Goal: Task Accomplishment & Management: Complete application form

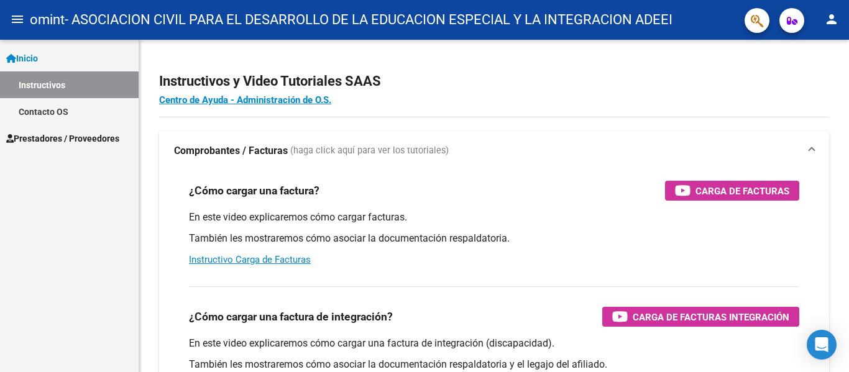
click at [35, 57] on span "Inicio" at bounding box center [22, 59] width 32 height 14
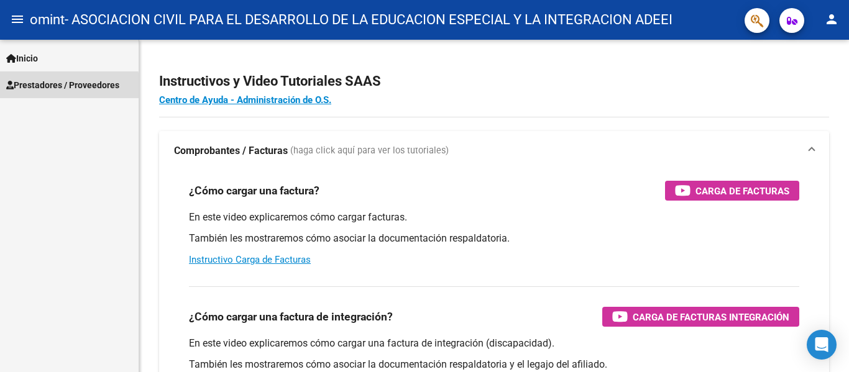
click at [52, 88] on span "Prestadores / Proveedores" at bounding box center [62, 85] width 113 height 14
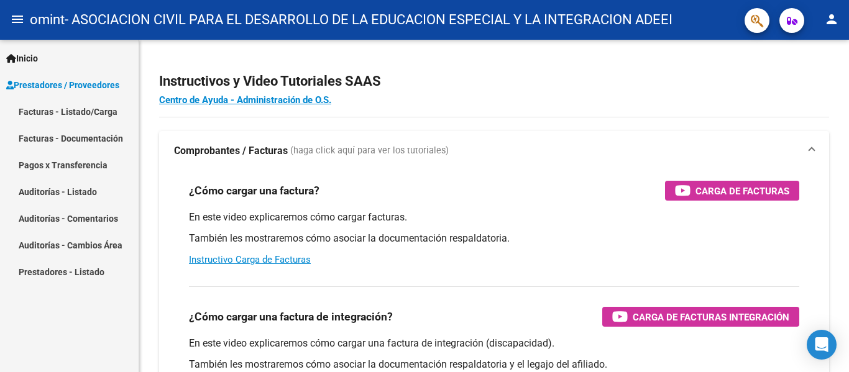
click at [50, 115] on link "Facturas - Listado/Carga" at bounding box center [69, 111] width 139 height 27
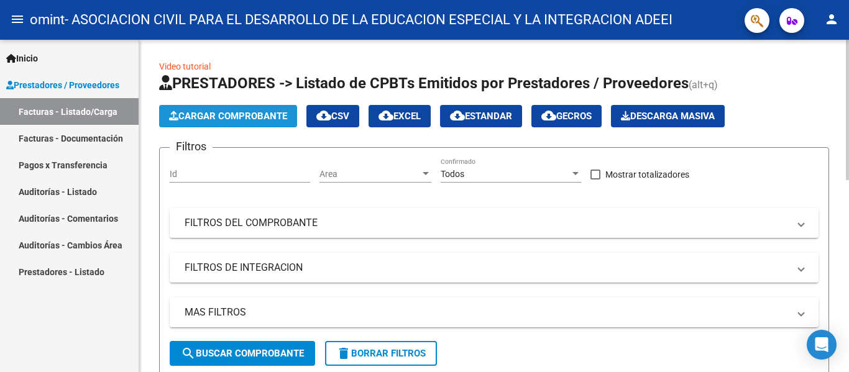
click at [226, 117] on span "Cargar Comprobante" at bounding box center [228, 116] width 118 height 11
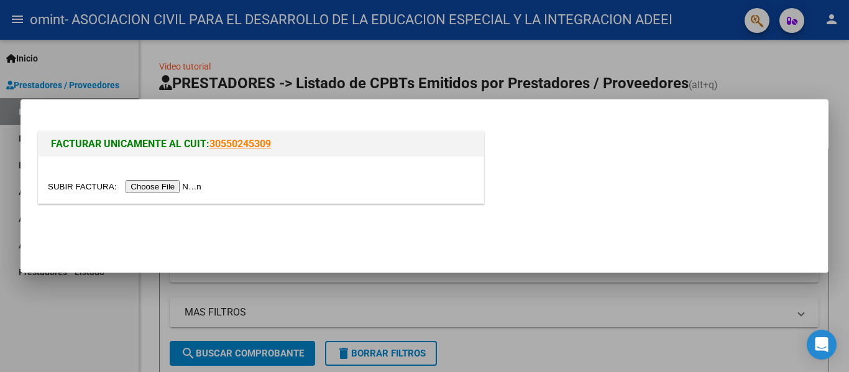
click at [173, 186] on input "file" at bounding box center [126, 186] width 157 height 13
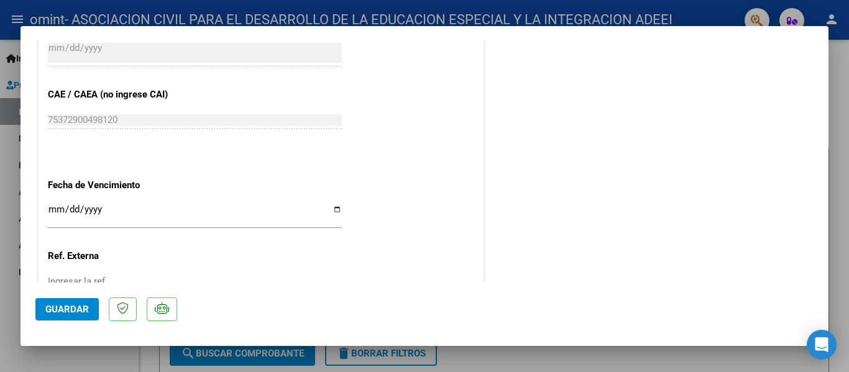
scroll to position [683, 0]
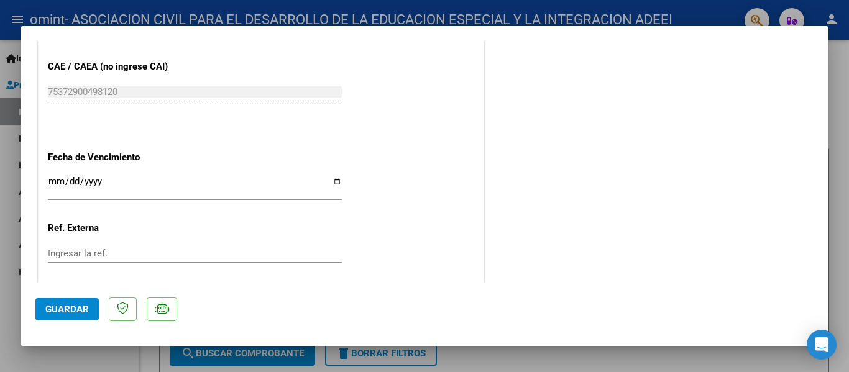
click at [58, 181] on input "Ingresar la fecha" at bounding box center [195, 186] width 294 height 20
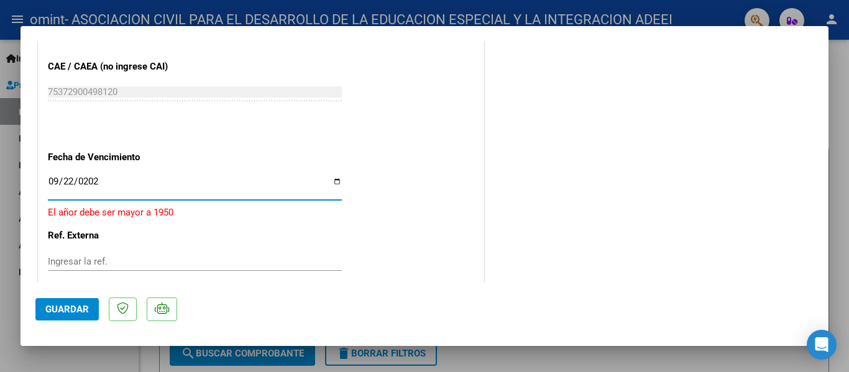
type input "[DATE]"
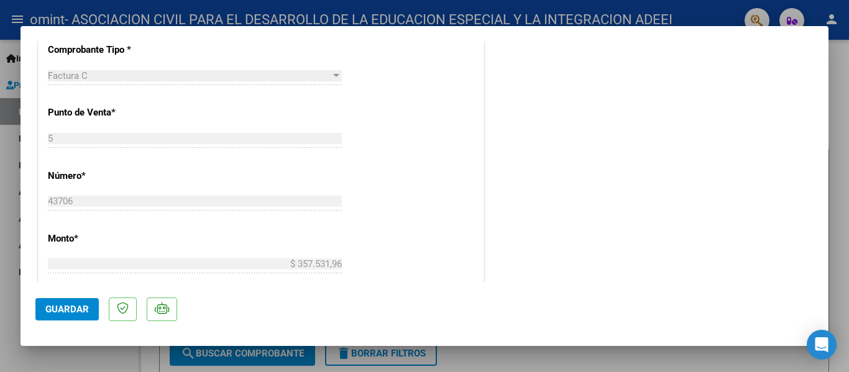
scroll to position [0, 0]
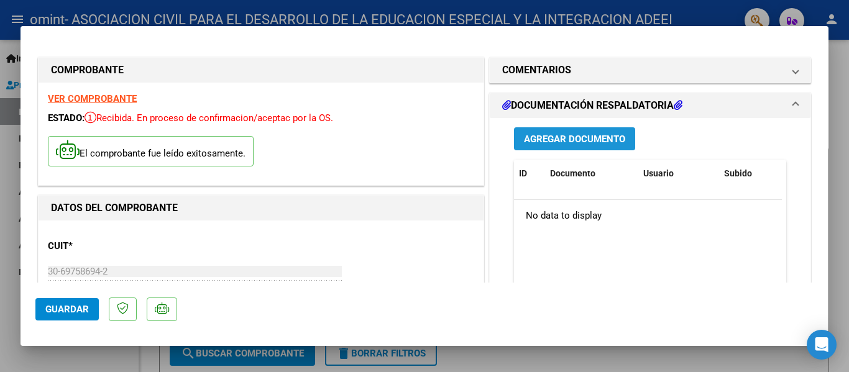
click at [533, 142] on span "Agregar Documento" at bounding box center [574, 139] width 101 height 11
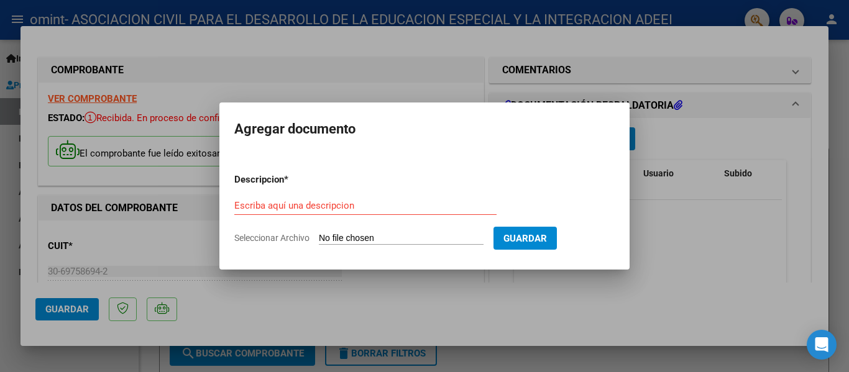
click at [332, 215] on div "Escriba aquí una descripcion" at bounding box center [365, 211] width 262 height 30
click at [344, 197] on div "Escriba aquí una descripcion" at bounding box center [365, 205] width 262 height 19
type input "planilla"
click at [425, 235] on input "Seleccionar Archivo" at bounding box center [401, 239] width 165 height 12
click at [342, 236] on input "Seleccionar Archivo" at bounding box center [401, 239] width 165 height 12
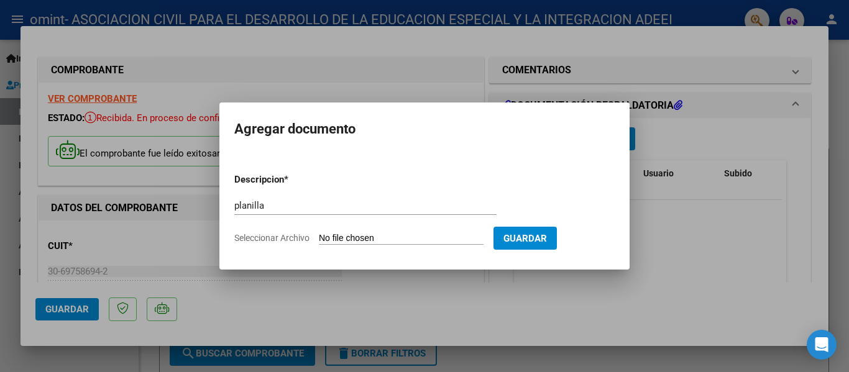
type input "C:\fakepath\OMINT - [PERSON_NAME] 2024.xlsx - 8-2024 (1).pdf"
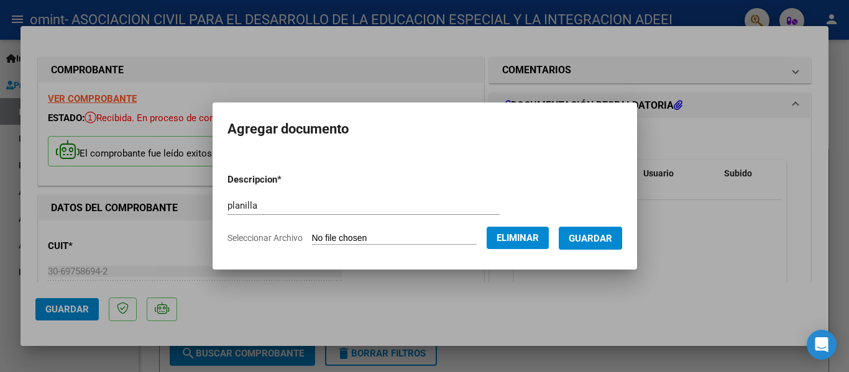
click at [601, 241] on span "Guardar" at bounding box center [589, 238] width 43 height 11
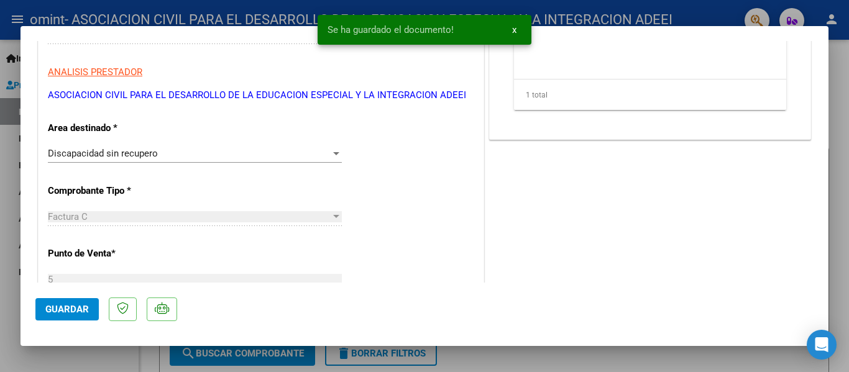
scroll to position [373, 0]
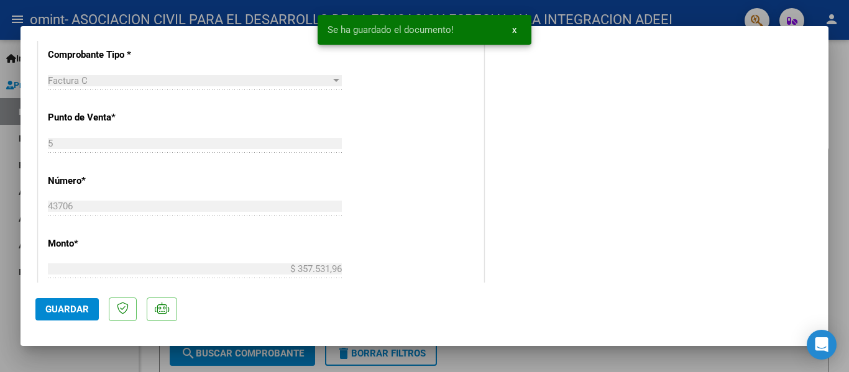
click at [73, 318] on button "Guardar" at bounding box center [66, 309] width 63 height 22
click at [57, 306] on span "Guardar" at bounding box center [66, 309] width 43 height 11
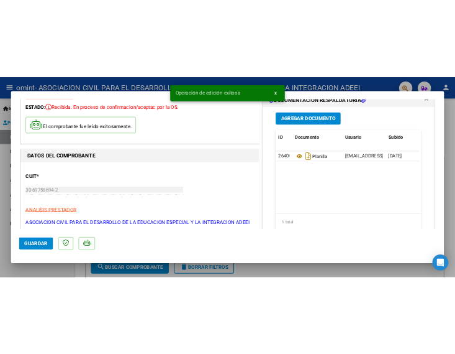
scroll to position [0, 0]
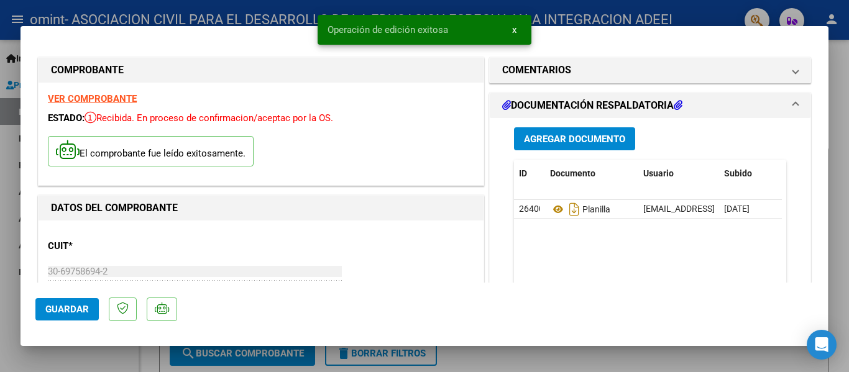
click at [476, 365] on div at bounding box center [424, 186] width 849 height 372
type input "$ 0,00"
